Goal: Communication & Community: Share content

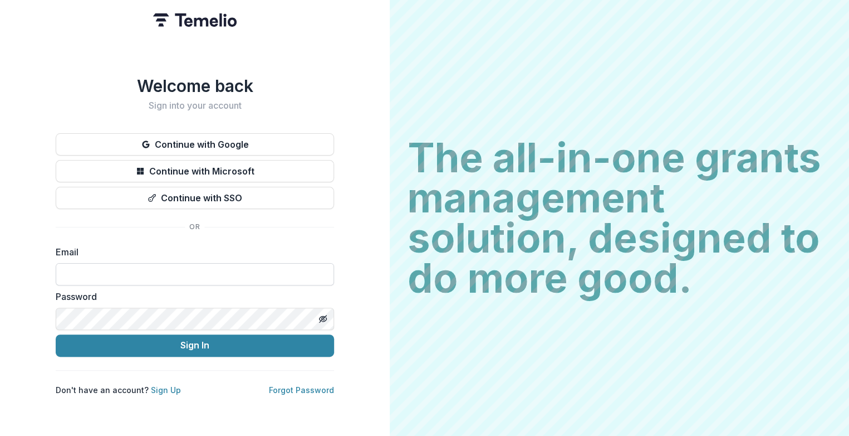
click at [97, 270] on input at bounding box center [195, 274] width 278 height 22
type input "**********"
click at [56, 334] on button "Sign In" at bounding box center [195, 345] width 278 height 22
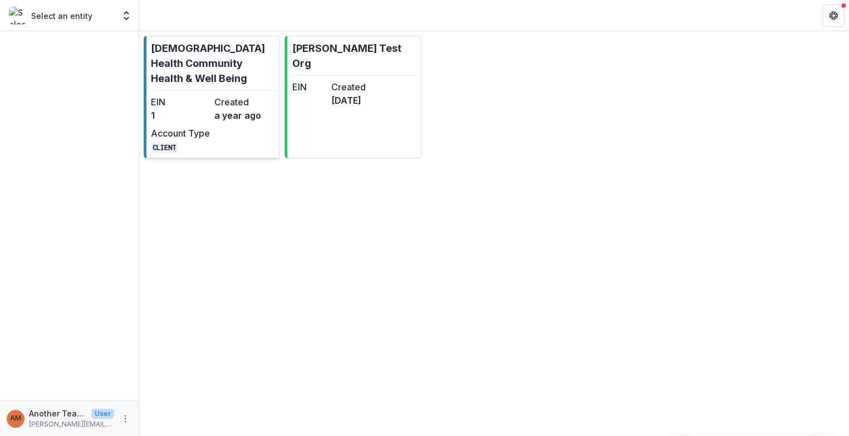
click at [205, 66] on p "[DEMOGRAPHIC_DATA] Health Community Health & Well Being" at bounding box center [213, 63] width 124 height 45
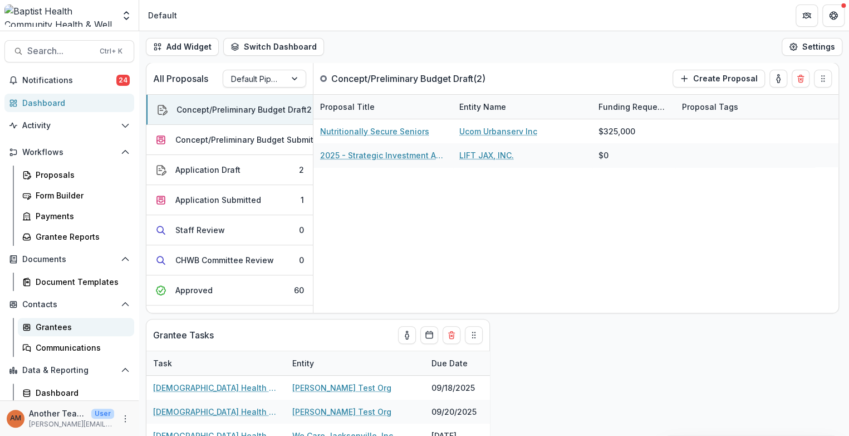
click at [48, 326] on div "Grantees" at bounding box center [81, 327] width 90 height 12
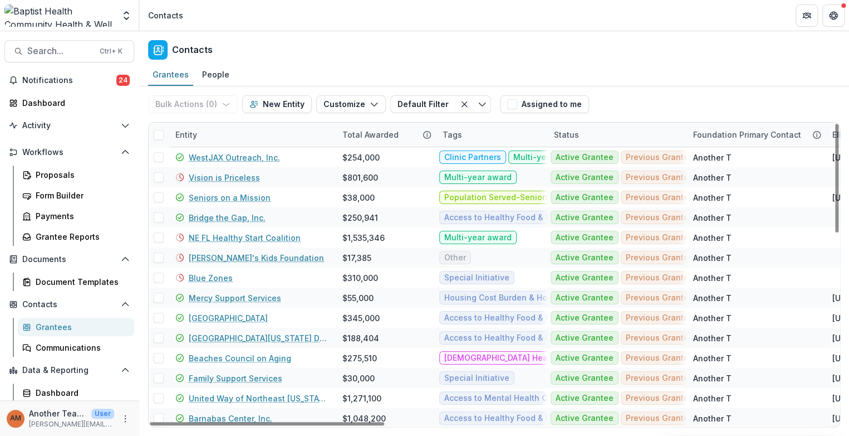
click at [187, 133] on div "Entity" at bounding box center [186, 135] width 35 height 12
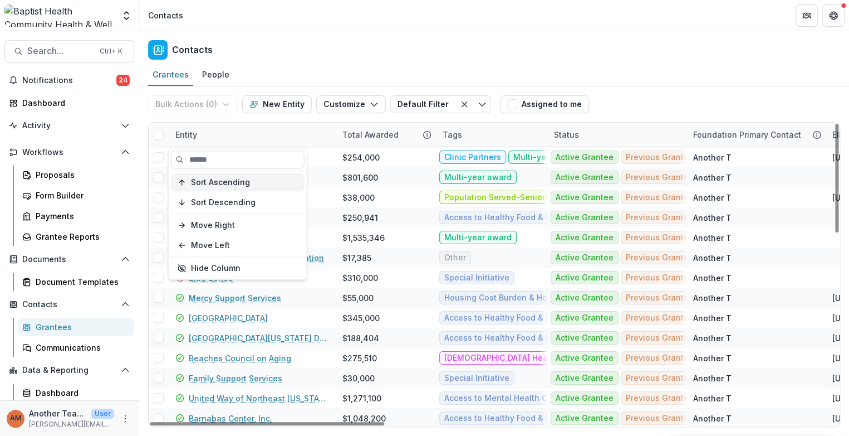
click at [207, 184] on span "Sort Ascending" at bounding box center [220, 182] width 59 height 9
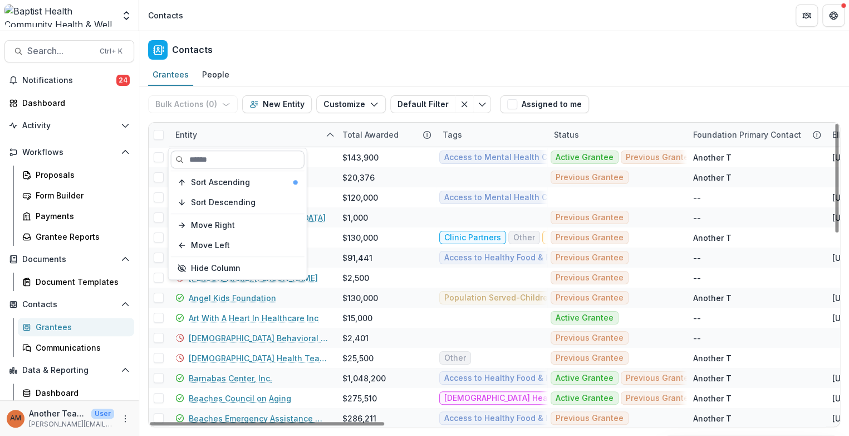
click at [185, 160] on input at bounding box center [238, 159] width 134 height 18
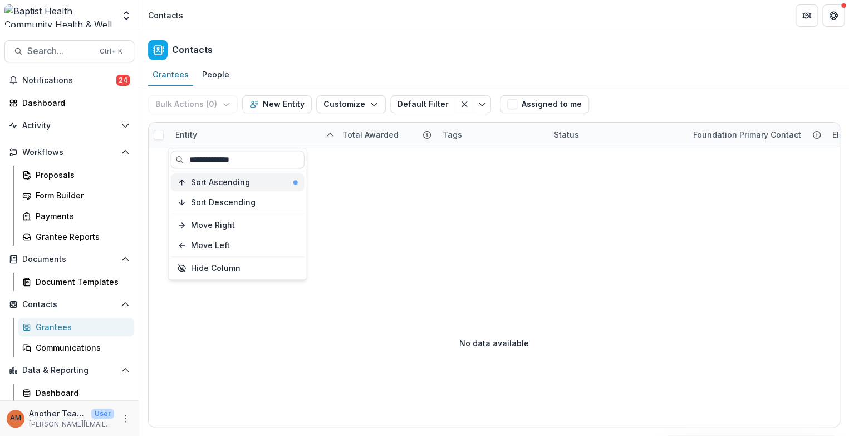
type input "**********"
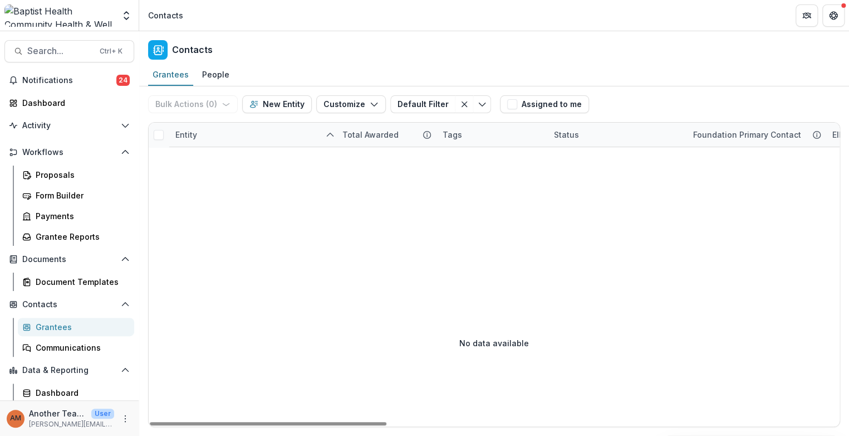
click at [60, 329] on div "Grantees" at bounding box center [81, 327] width 90 height 12
click at [61, 172] on div "Proposals" at bounding box center [81, 175] width 90 height 12
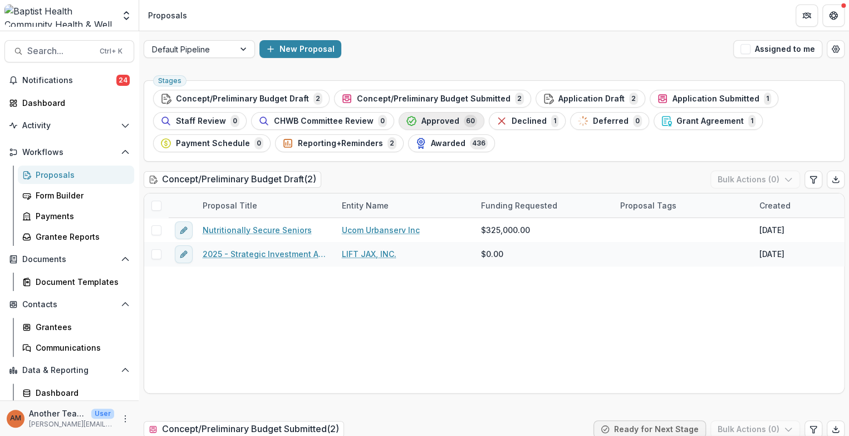
click at [422, 120] on span "Approved" at bounding box center [441, 120] width 38 height 9
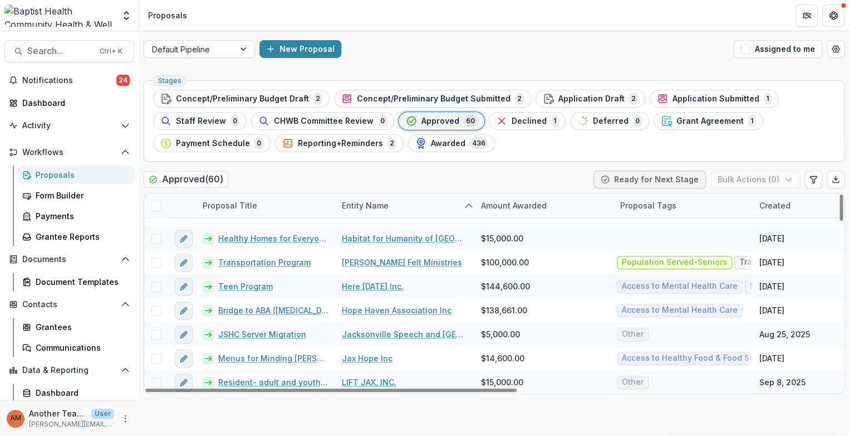
scroll to position [742, 0]
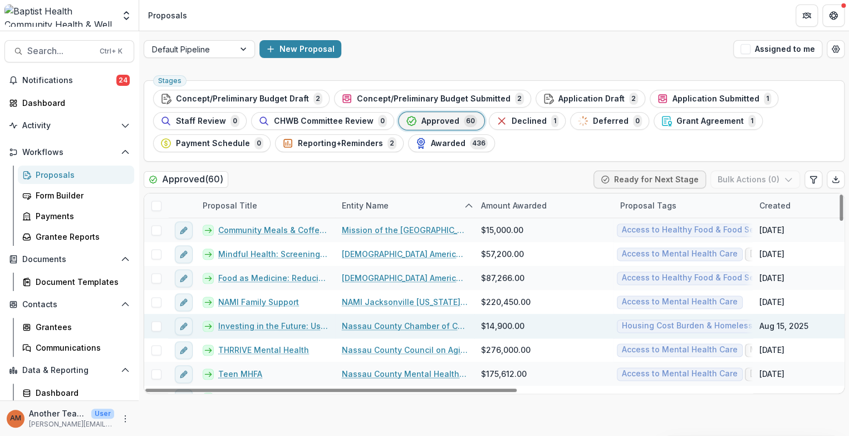
click at [295, 320] on link "Investing in the Future: Using Labor and Market Data to Strengthen Workforce Pa…" at bounding box center [273, 326] width 110 height 12
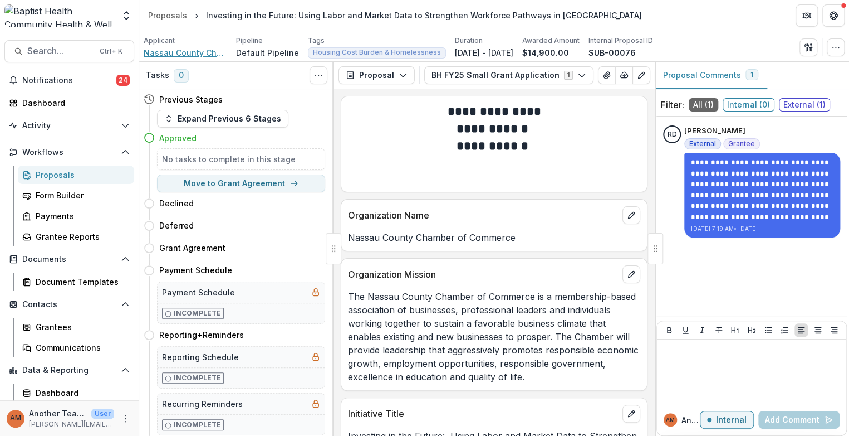
click at [207, 52] on span "Nassau County Chamber of Commerce" at bounding box center [186, 53] width 84 height 12
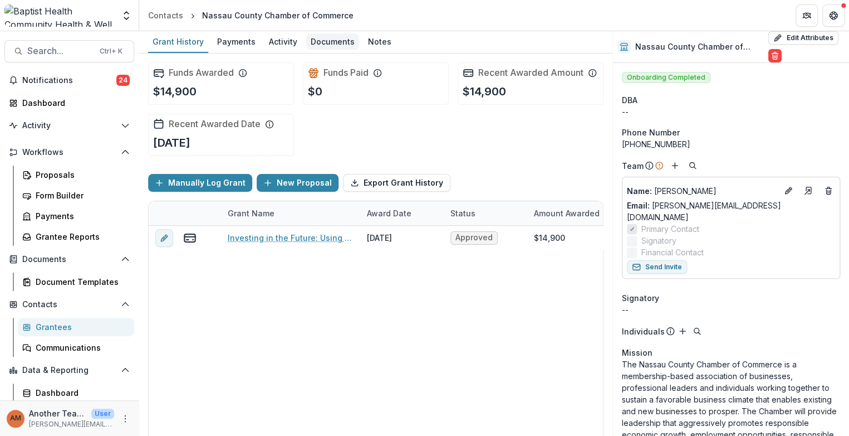
click at [330, 40] on div "Documents" at bounding box center [332, 41] width 53 height 16
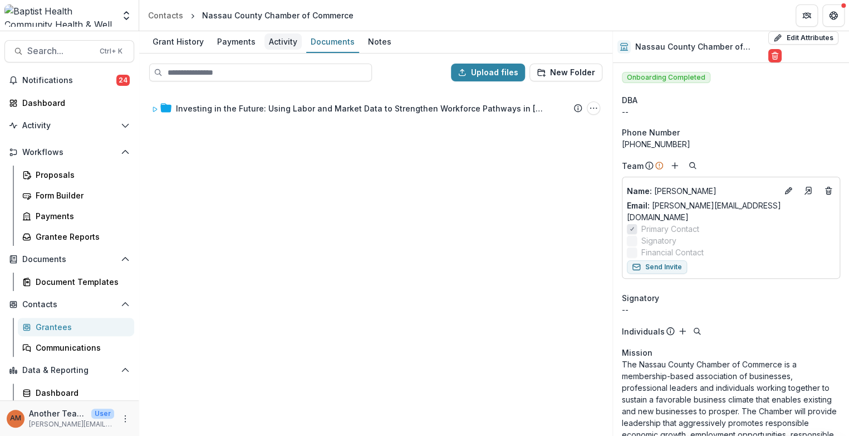
click at [285, 41] on div "Activity" at bounding box center [283, 41] width 37 height 16
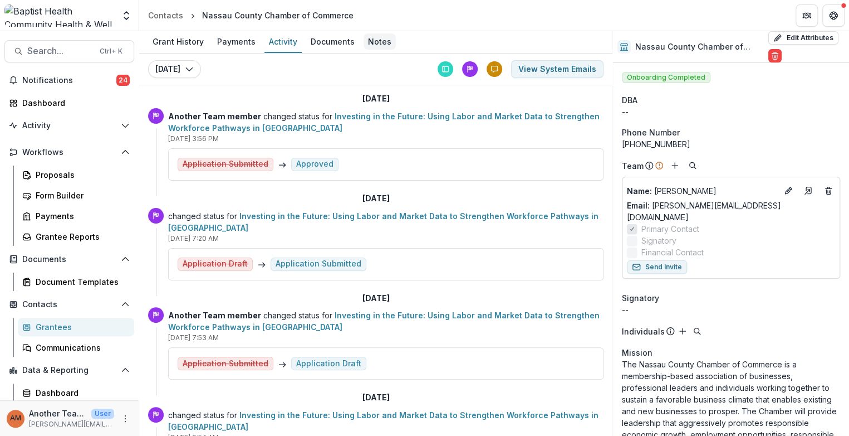
click at [377, 41] on div "Notes" at bounding box center [380, 41] width 32 height 16
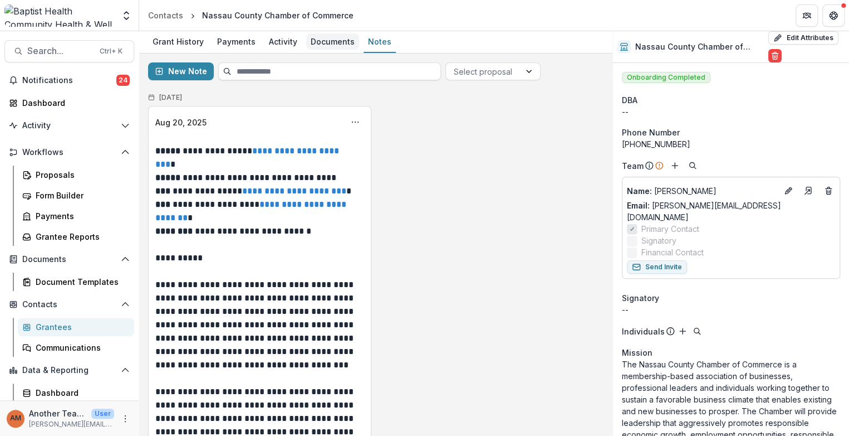
click at [336, 37] on div "Documents" at bounding box center [332, 41] width 53 height 16
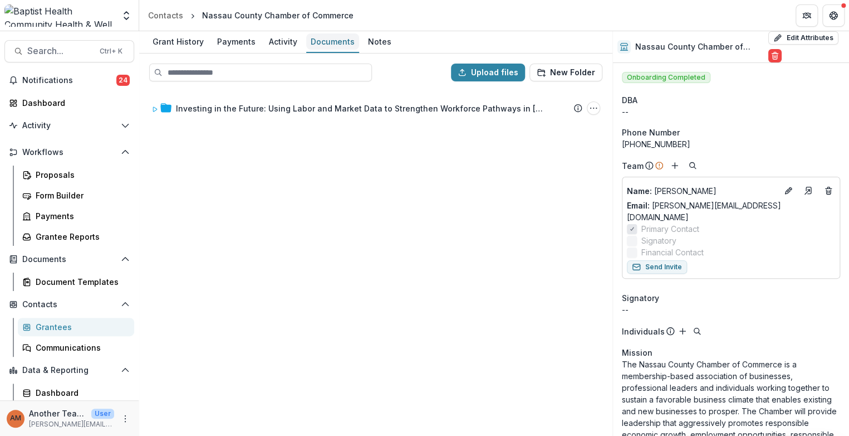
click at [323, 46] on div "Documents" at bounding box center [332, 41] width 53 height 16
click at [282, 42] on div "Activity" at bounding box center [283, 41] width 37 height 16
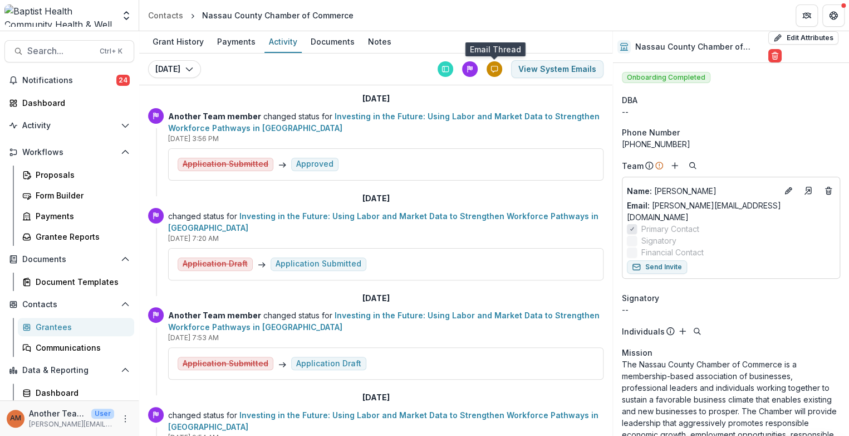
click at [491, 67] on icon at bounding box center [494, 69] width 6 height 6
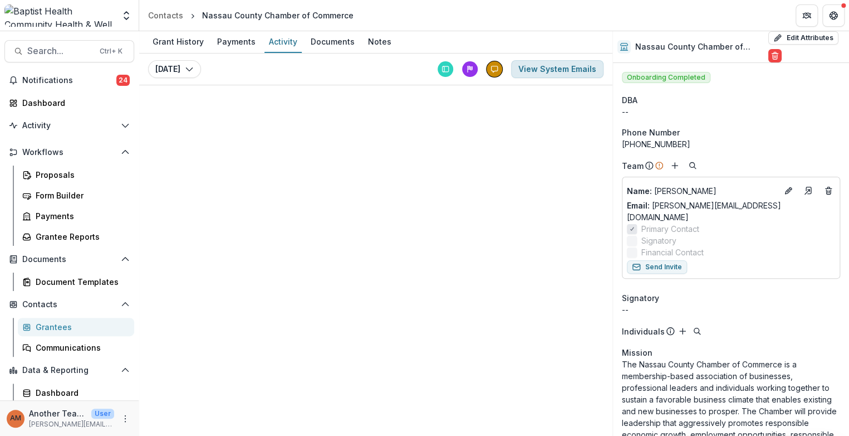
click at [541, 69] on button "View System Emails" at bounding box center [557, 69] width 92 height 18
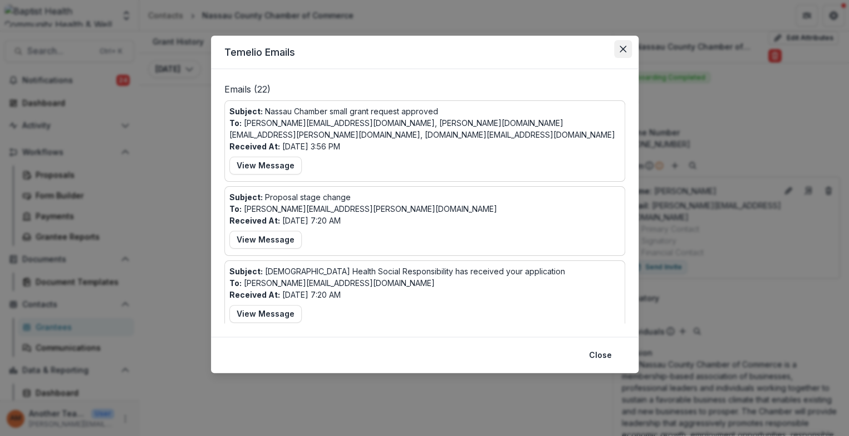
click at [625, 46] on icon "Close" at bounding box center [622, 49] width 7 height 7
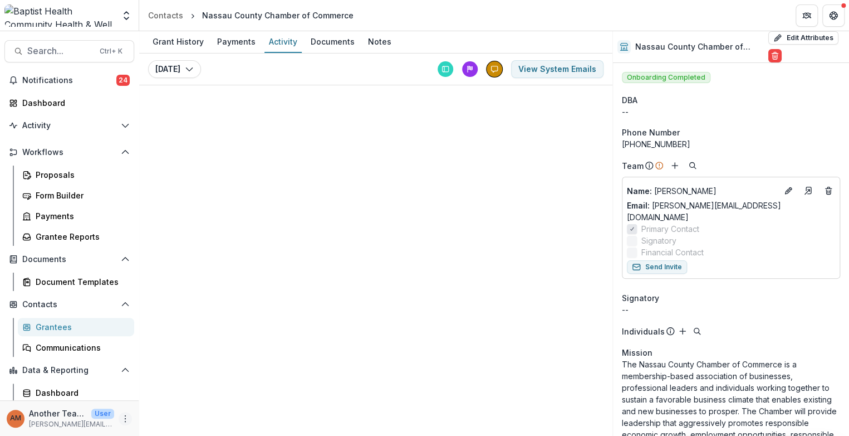
click at [121, 417] on icon "More" at bounding box center [125, 418] width 9 height 9
click at [175, 373] on link "Help Center" at bounding box center [195, 375] width 119 height 18
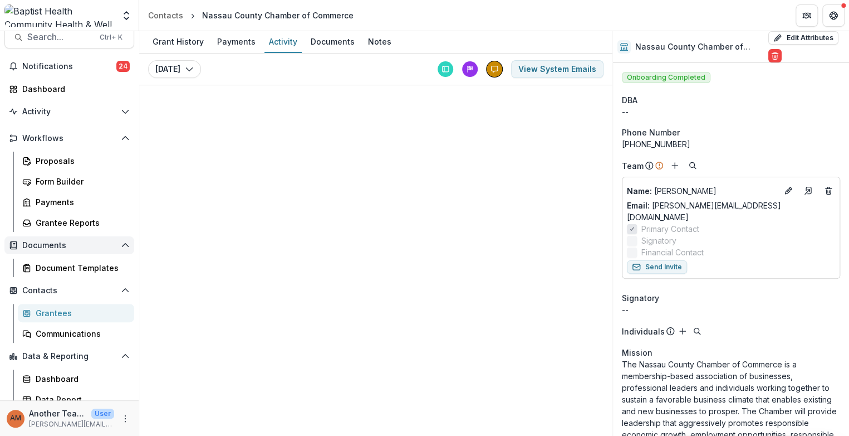
scroll to position [21, 0]
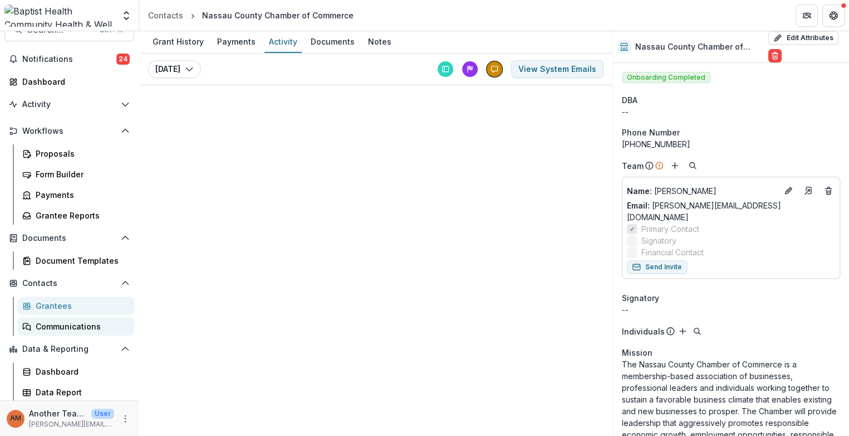
click at [85, 326] on div "Communications" at bounding box center [81, 326] width 90 height 12
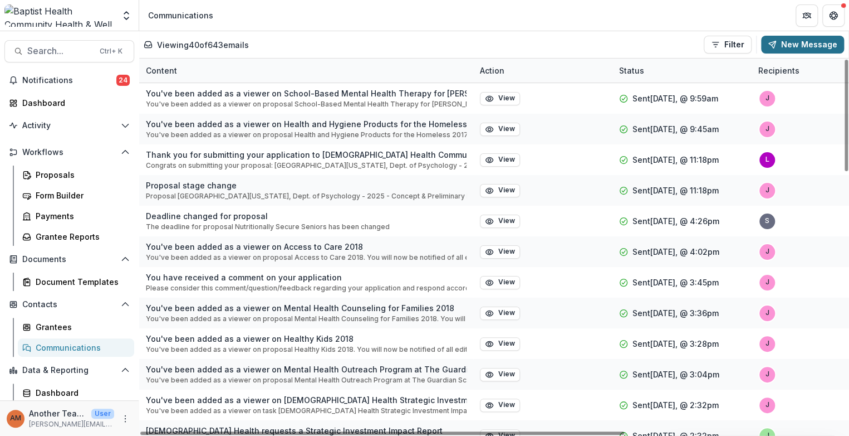
click at [784, 44] on button "New Message" at bounding box center [802, 45] width 83 height 18
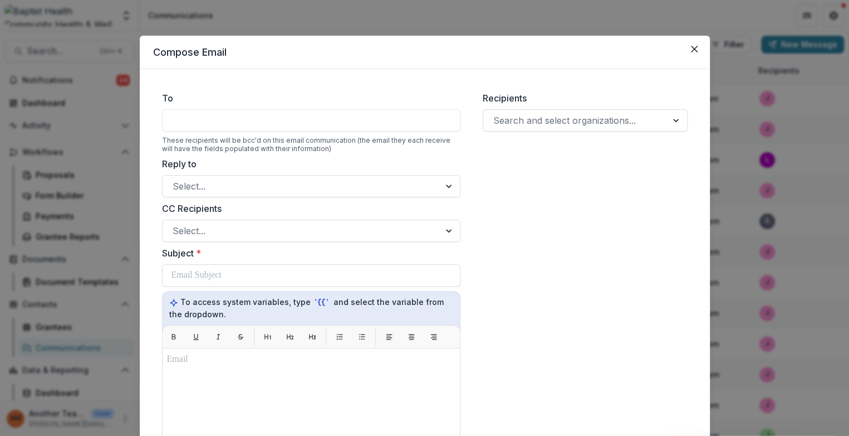
click at [210, 123] on div at bounding box center [311, 120] width 299 height 22
click at [209, 121] on div at bounding box center [311, 120] width 299 height 22
click at [211, 119] on div at bounding box center [311, 120] width 299 height 22
click at [495, 118] on div at bounding box center [575, 120] width 164 height 16
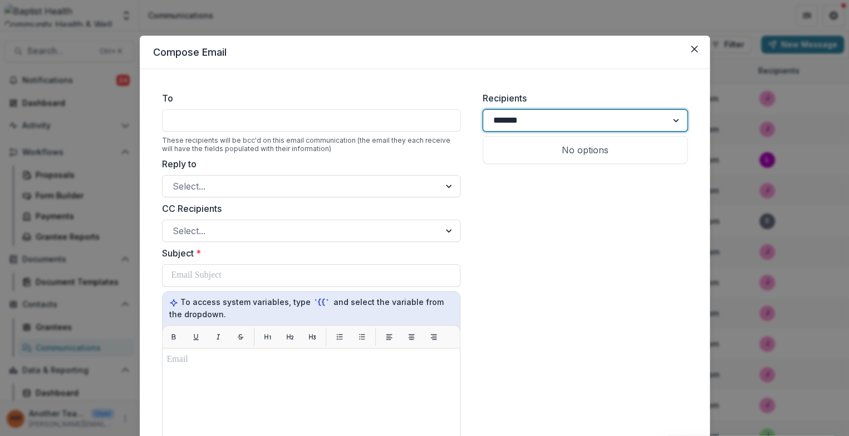
type input "********"
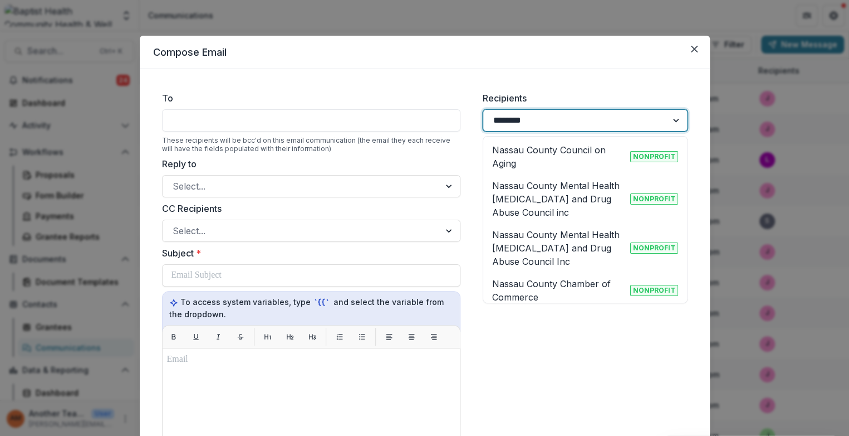
click at [539, 287] on p "Nassau County Chamber of Commerce" at bounding box center [559, 290] width 134 height 27
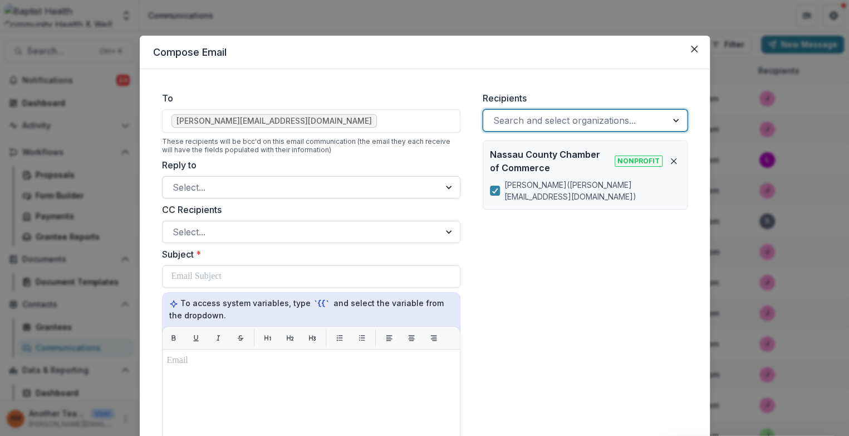
click at [200, 183] on div at bounding box center [301, 187] width 257 height 16
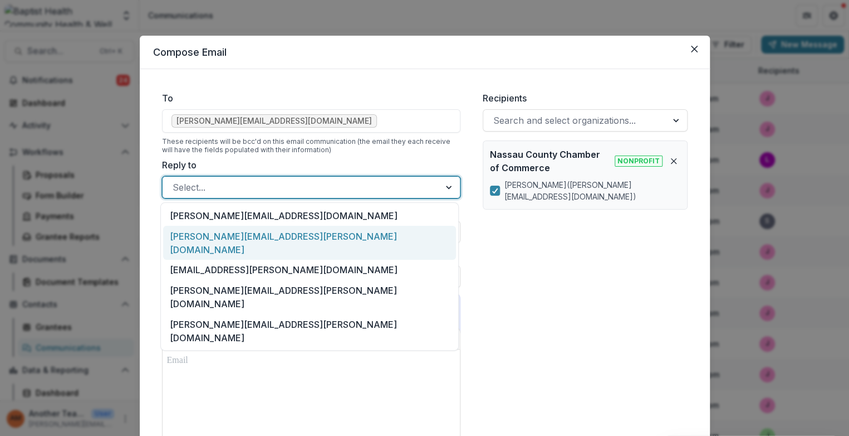
click at [209, 234] on div "[PERSON_NAME][EMAIL_ADDRESS][PERSON_NAME][DOMAIN_NAME]" at bounding box center [309, 243] width 293 height 34
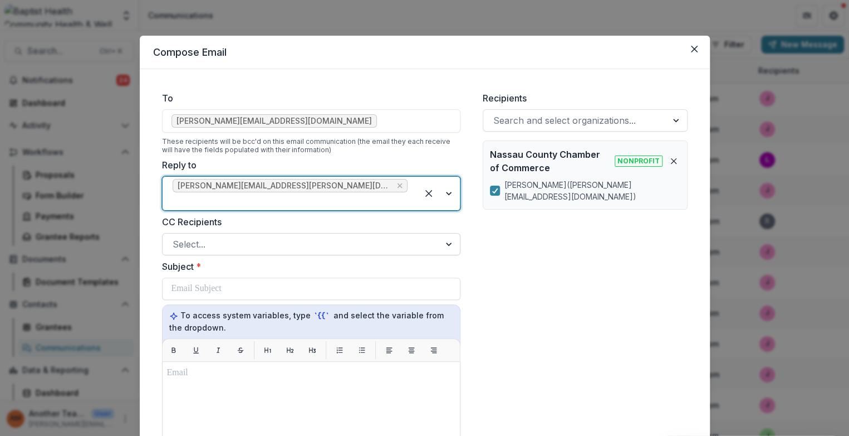
click at [208, 236] on div at bounding box center [301, 244] width 257 height 16
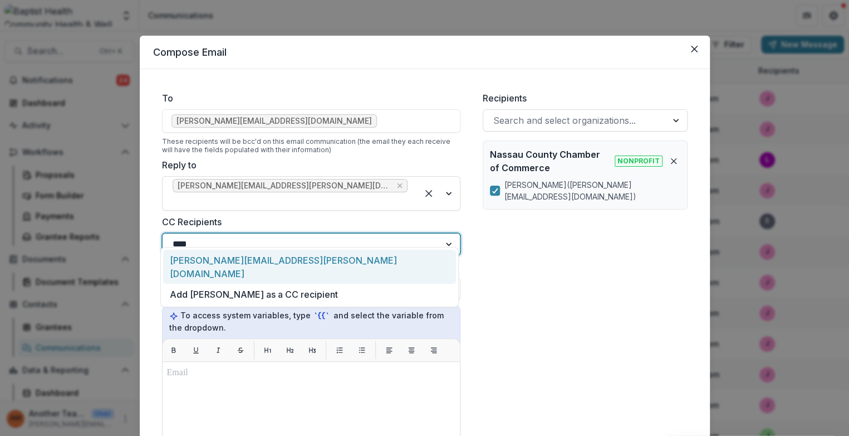
type input "*****"
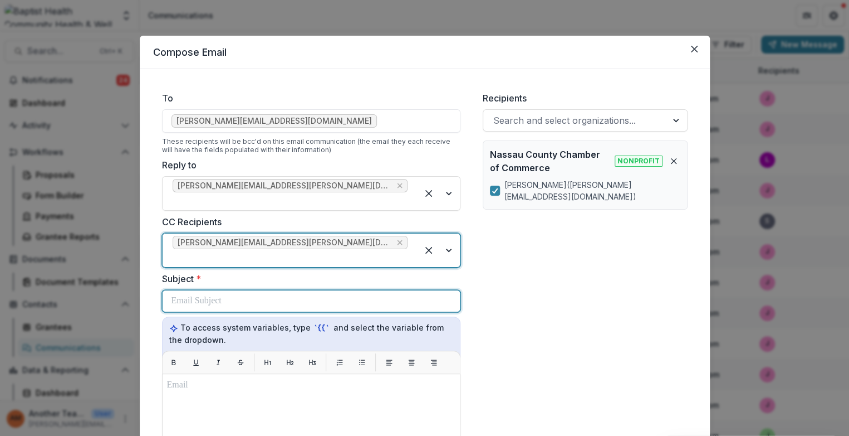
click at [184, 294] on p at bounding box center [197, 300] width 50 height 13
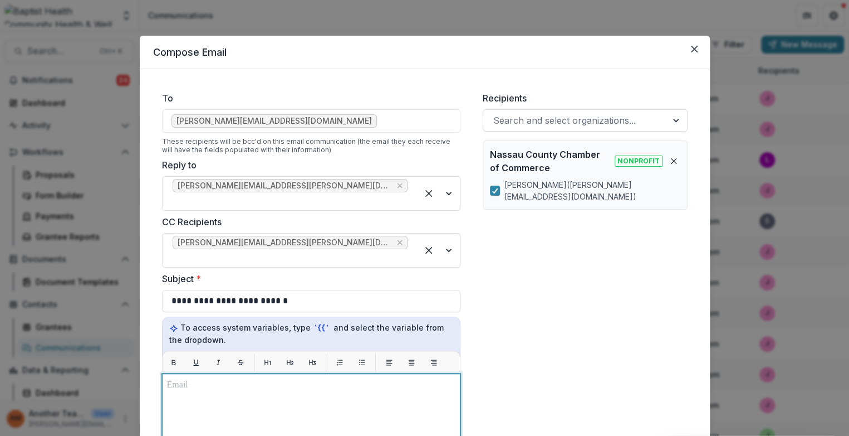
click at [167, 378] on p at bounding box center [311, 384] width 288 height 13
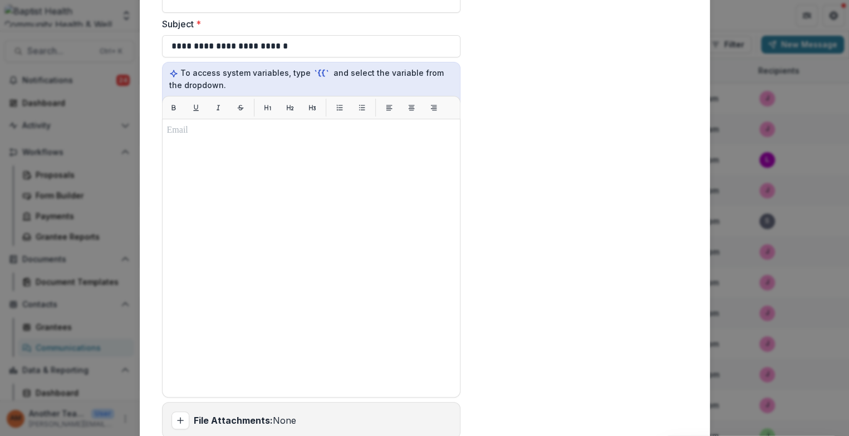
scroll to position [341, 0]
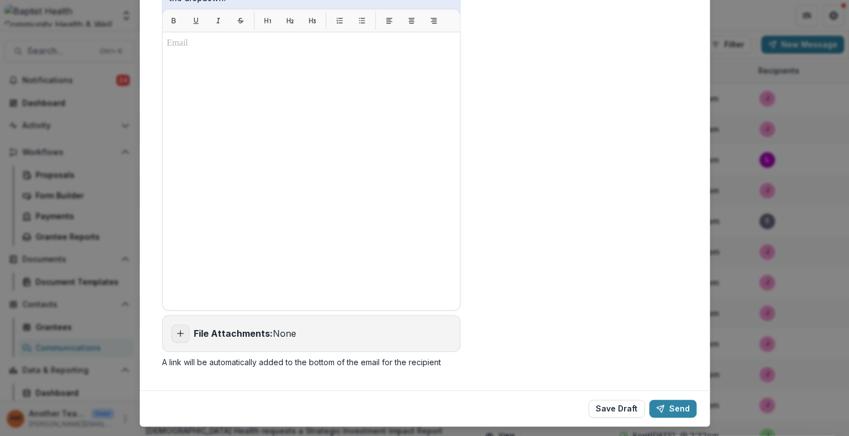
click at [180, 330] on line "Add attachment" at bounding box center [180, 333] width 0 height 6
click at [176, 329] on icon "Add attachment" at bounding box center [180, 333] width 9 height 9
type input "**********"
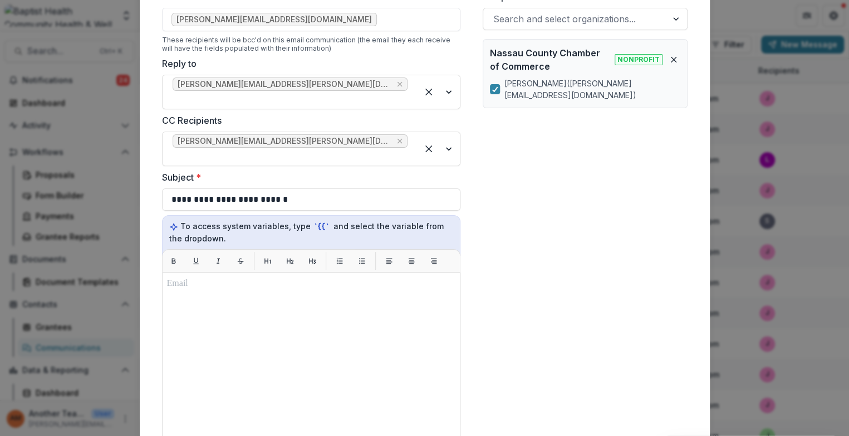
scroll to position [94, 0]
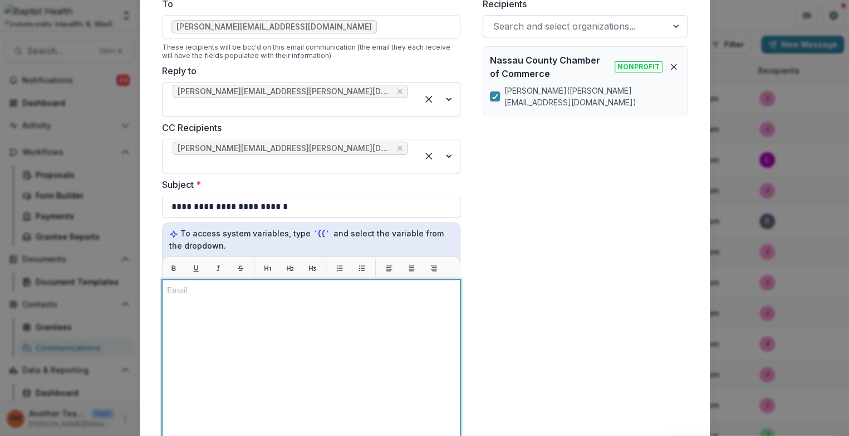
click at [175, 284] on p at bounding box center [311, 290] width 288 height 13
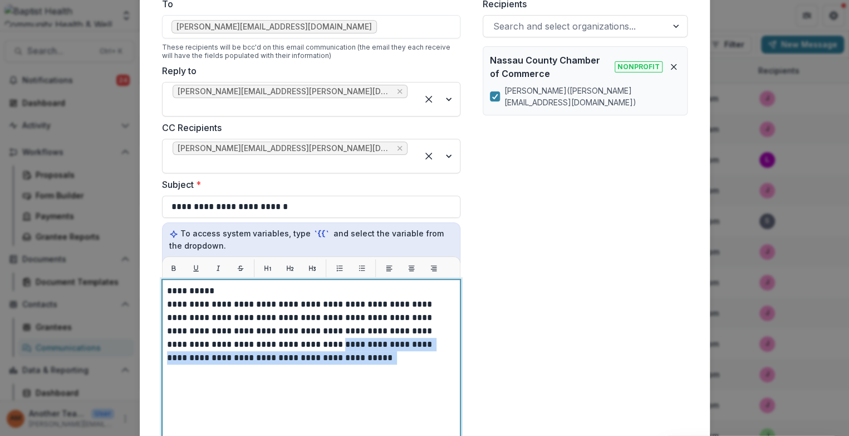
drag, startPoint x: 267, startPoint y: 316, endPoint x: 296, endPoint y: 333, distance: 33.2
click at [296, 333] on p "**********" at bounding box center [311, 330] width 288 height 67
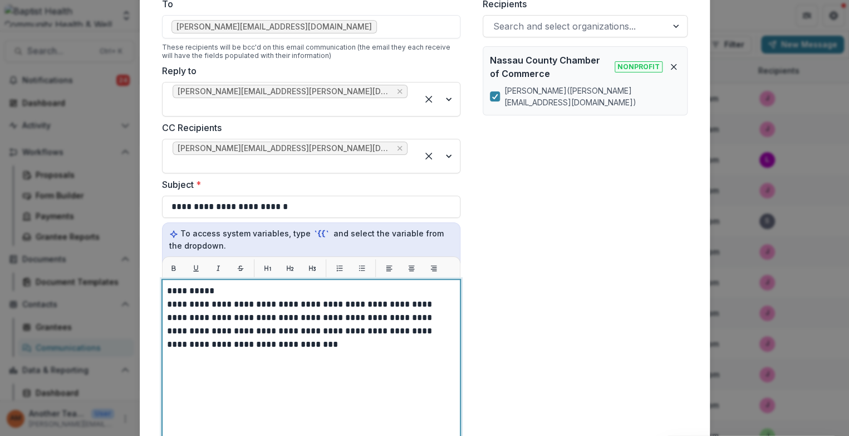
click at [321, 303] on p "**********" at bounding box center [311, 323] width 288 height 53
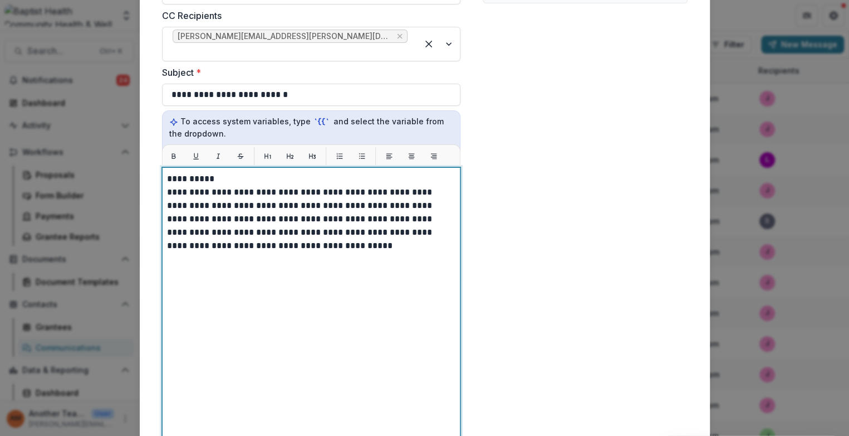
scroll to position [218, 0]
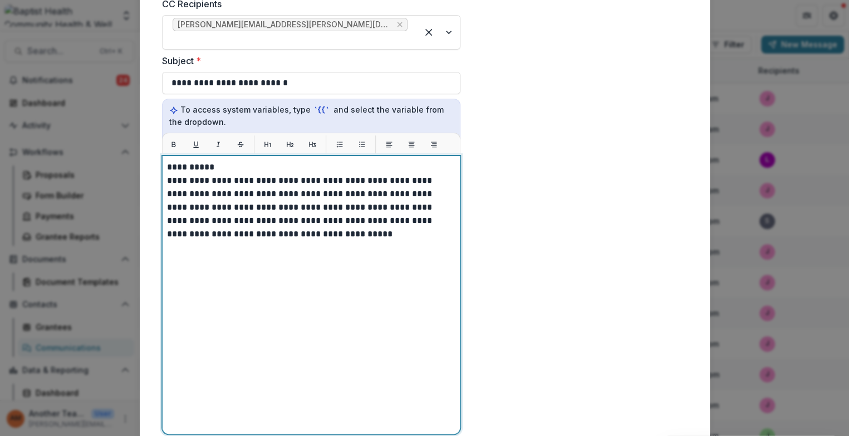
click at [308, 213] on p "**********" at bounding box center [311, 207] width 288 height 67
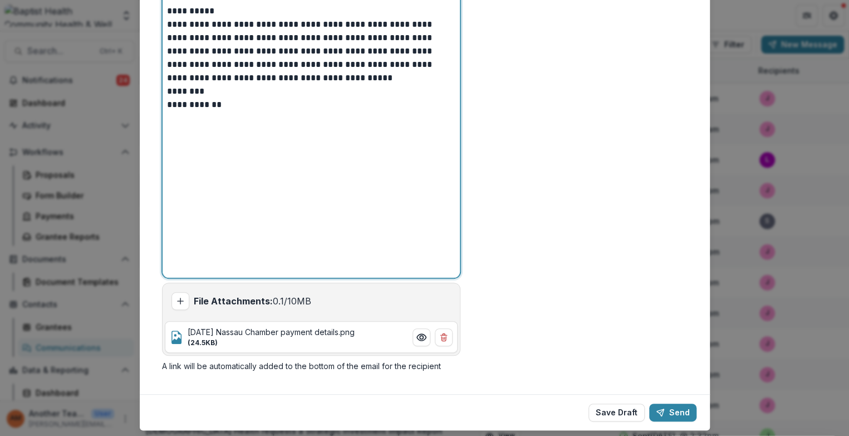
scroll to position [377, 0]
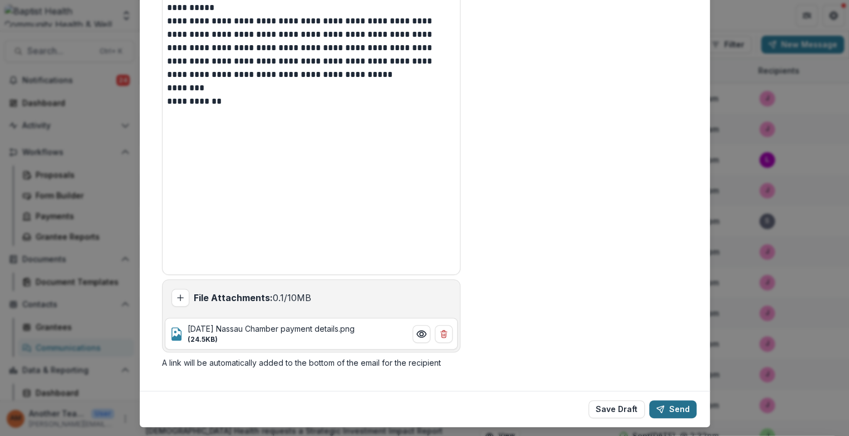
click at [679, 400] on button "Send" at bounding box center [672, 409] width 47 height 18
